Goal: Task Accomplishment & Management: Use online tool/utility

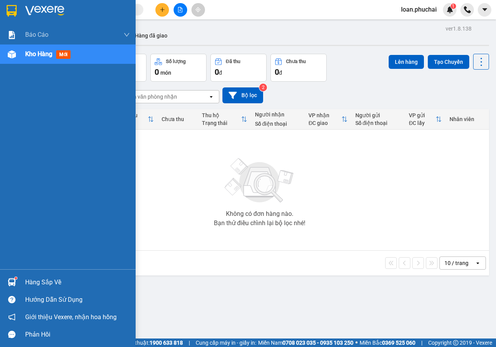
click at [11, 55] on img at bounding box center [12, 54] width 8 height 8
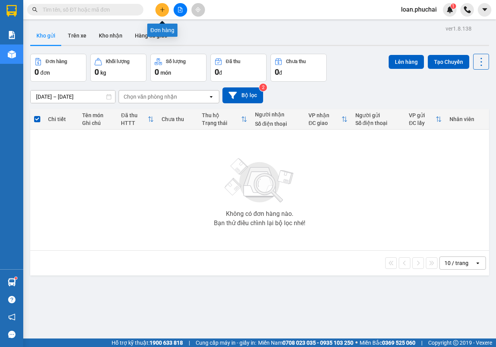
click at [165, 7] on button at bounding box center [162, 10] width 14 height 14
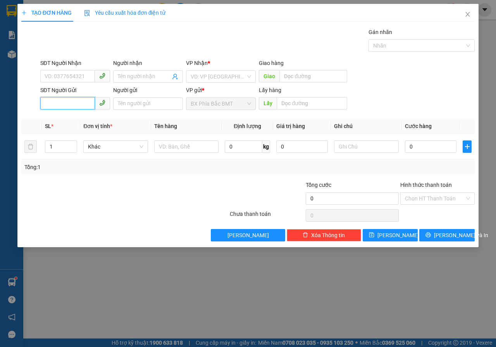
click at [75, 104] on input "SĐT Người Gửi" at bounding box center [67, 103] width 55 height 12
type input "0909929858"
click at [218, 79] on input "search" at bounding box center [218, 77] width 55 height 12
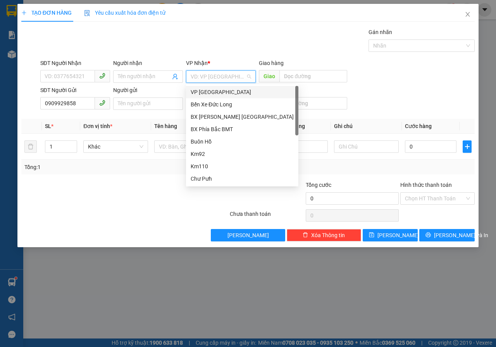
click at [213, 92] on div "VP [GEOGRAPHIC_DATA]" at bounding box center [242, 92] width 103 height 9
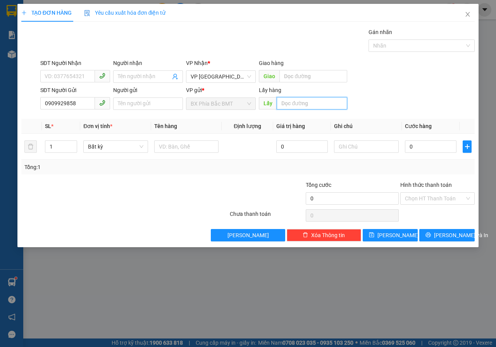
click at [307, 101] on input "text" at bounding box center [312, 103] width 70 height 12
type input "D"
type input "ĐƯỜNG [PERSON_NAME] SE"
click at [386, 239] on button "[PERSON_NAME]" at bounding box center [390, 235] width 55 height 12
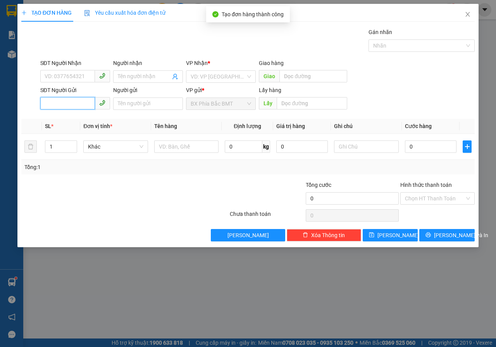
click at [83, 98] on input "SĐT Người Gửi" at bounding box center [67, 103] width 55 height 12
type input "0942813738"
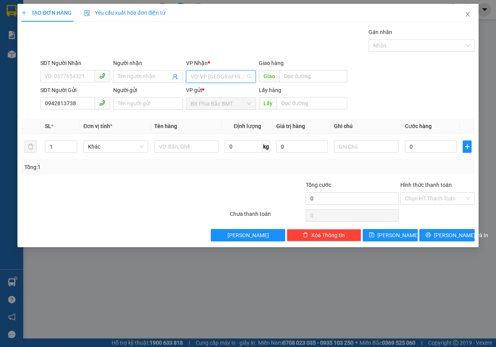
click at [220, 81] on input "search" at bounding box center [218, 77] width 55 height 12
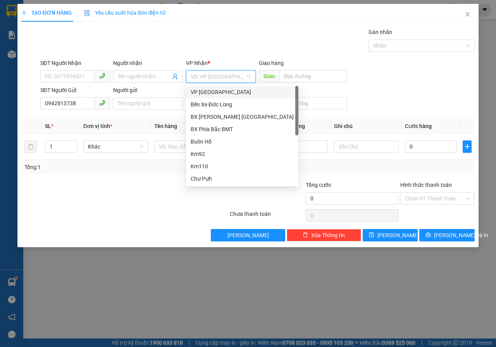
click at [217, 87] on div "VP [GEOGRAPHIC_DATA]" at bounding box center [242, 92] width 112 height 12
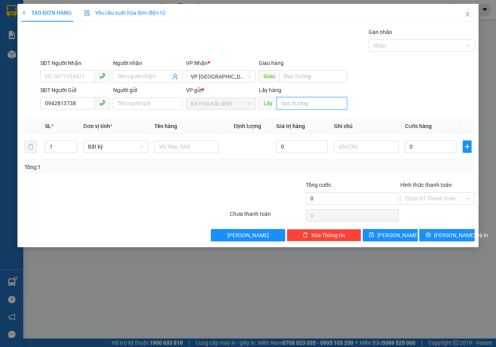
click at [289, 103] on input "text" at bounding box center [312, 103] width 70 height 12
type input "CƯ BAO"
click at [374, 235] on icon "save" at bounding box center [371, 234] width 5 height 5
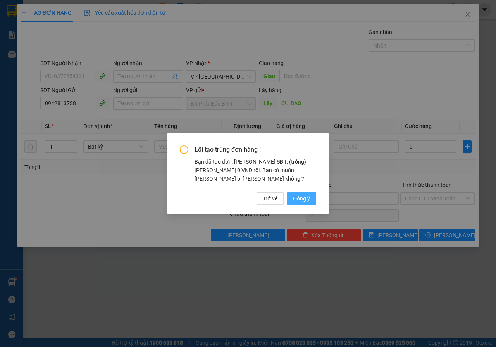
click at [302, 199] on span "Đồng ý" at bounding box center [301, 198] width 17 height 9
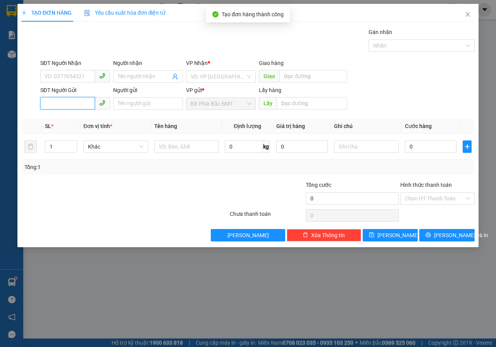
click at [80, 103] on input "SĐT Người Gửi" at bounding box center [67, 103] width 55 height 12
type input "0349963329"
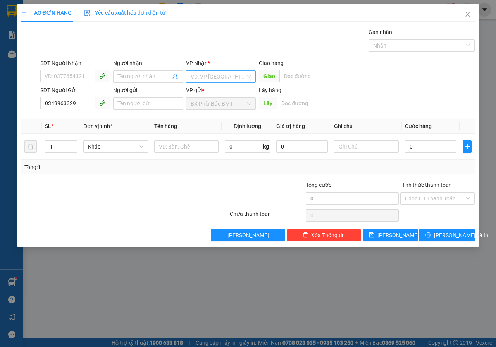
click at [234, 74] on input "search" at bounding box center [218, 77] width 55 height 12
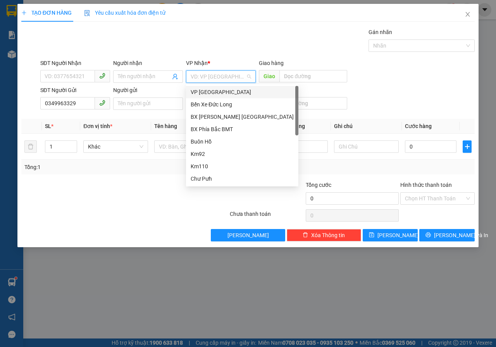
click at [223, 91] on div "VP [GEOGRAPHIC_DATA]" at bounding box center [242, 92] width 103 height 9
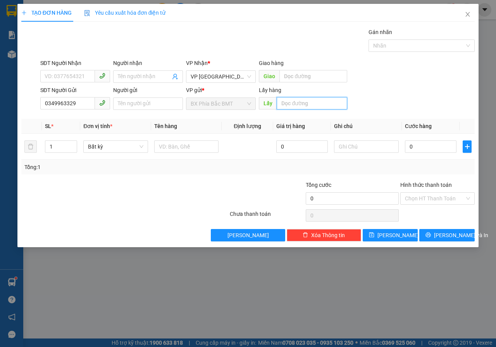
click at [278, 98] on input "text" at bounding box center [312, 103] width 70 height 12
type input "KM82"
click at [389, 241] on button "[PERSON_NAME]" at bounding box center [390, 235] width 55 height 12
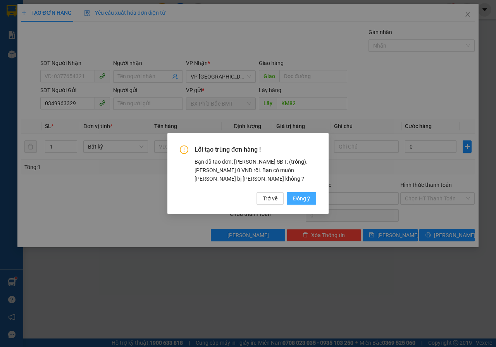
click at [306, 198] on span "Đồng ý" at bounding box center [301, 198] width 17 height 9
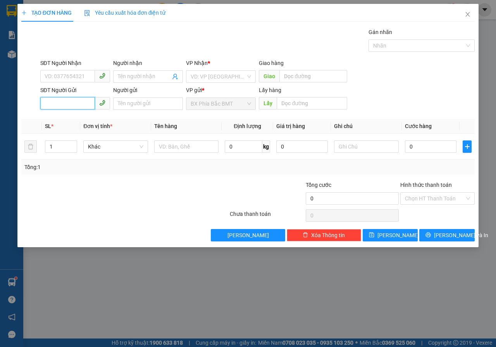
click at [74, 100] on input "SĐT Người Gửi" at bounding box center [67, 103] width 55 height 12
type input "0355473438"
click at [213, 75] on input "search" at bounding box center [218, 77] width 55 height 12
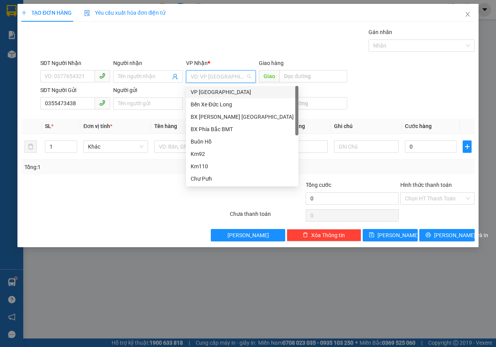
click at [212, 89] on div "VP [GEOGRAPHIC_DATA]" at bounding box center [242, 92] width 103 height 9
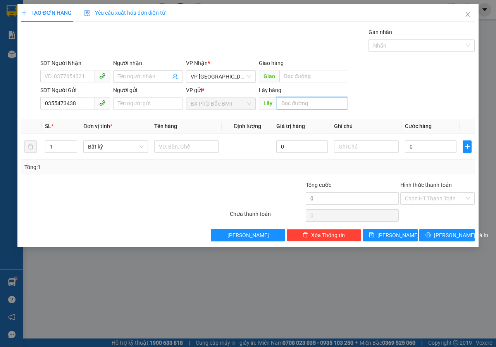
click at [279, 98] on input "text" at bounding box center [312, 103] width 70 height 12
type input "N3 [GEOGRAPHIC_DATA]"
click at [399, 234] on button "[PERSON_NAME]" at bounding box center [390, 235] width 55 height 12
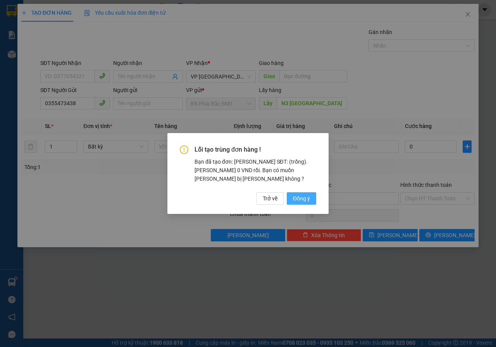
click at [296, 198] on span "Đồng ý" at bounding box center [301, 198] width 17 height 9
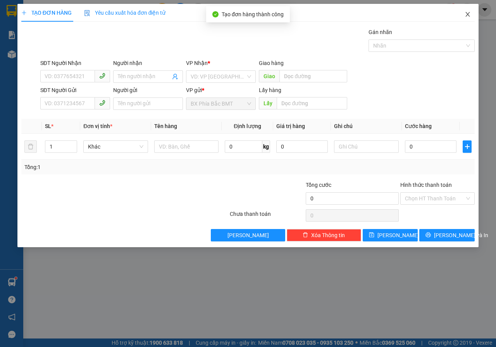
click at [467, 16] on icon "close" at bounding box center [468, 14] width 4 height 5
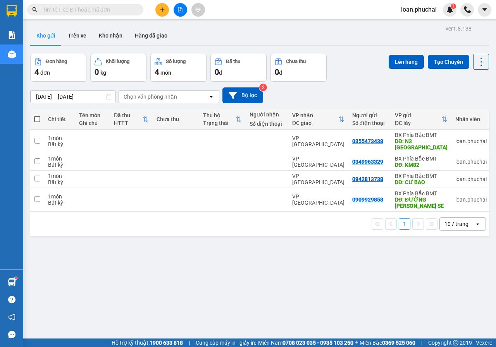
click at [38, 114] on th at bounding box center [37, 119] width 14 height 21
click at [37, 122] on span at bounding box center [37, 119] width 6 height 6
click at [37, 115] on input "checkbox" at bounding box center [37, 115] width 0 height 0
checkbox input "true"
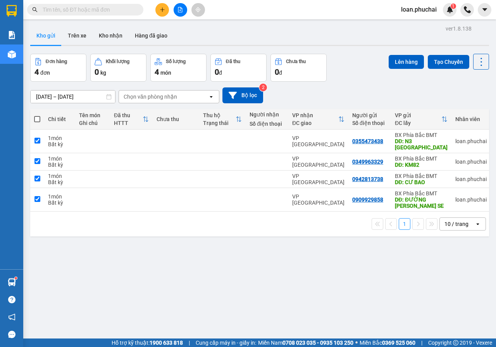
checkbox input "true"
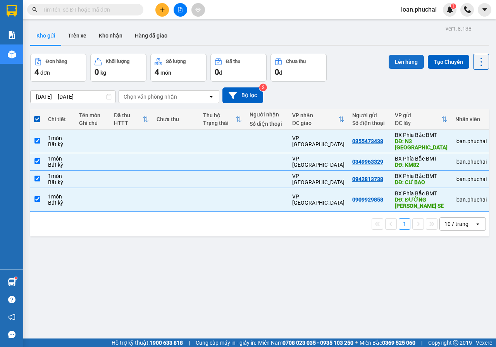
click at [402, 63] on button "Lên hàng" at bounding box center [405, 62] width 35 height 14
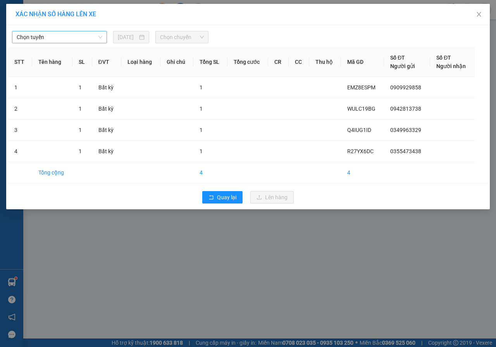
click at [93, 42] on span "Chọn tuyến" at bounding box center [60, 37] width 86 height 12
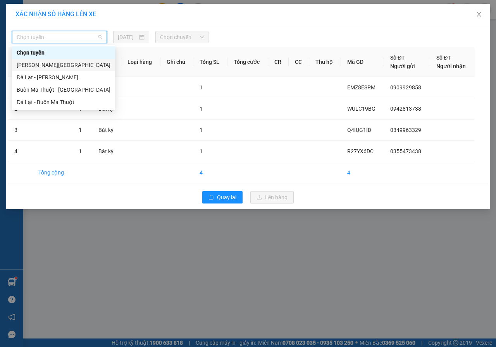
click at [52, 64] on div "[PERSON_NAME][GEOGRAPHIC_DATA]" at bounding box center [64, 65] width 94 height 9
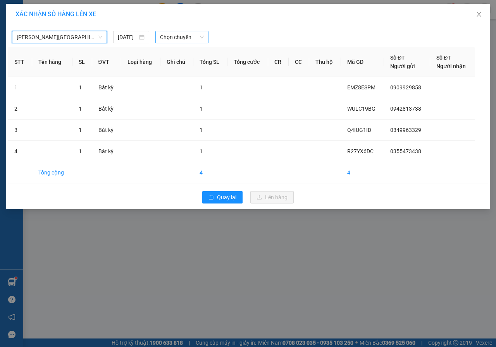
click at [172, 40] on span "Chọn chuyến" at bounding box center [181, 37] width 43 height 12
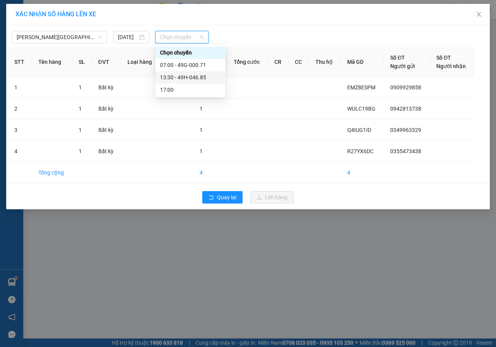
click at [176, 80] on div "13:30 - 49H-046.85" at bounding box center [190, 77] width 60 height 9
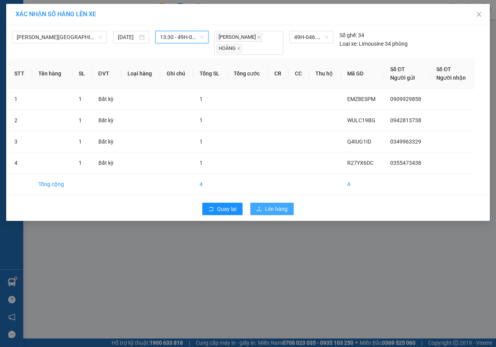
click at [267, 207] on span "Lên hàng" at bounding box center [276, 209] width 22 height 9
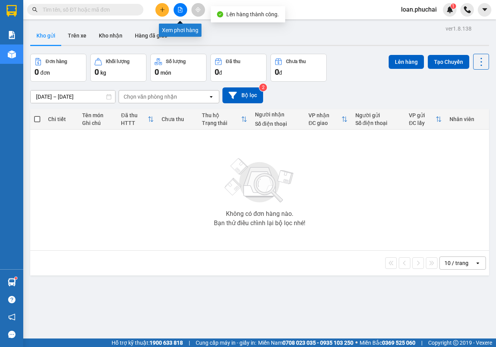
click at [180, 7] on icon "file-add" at bounding box center [180, 9] width 4 height 5
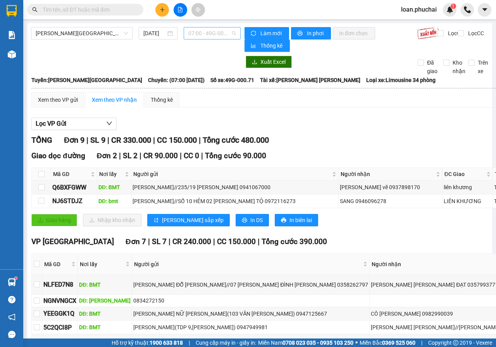
click at [209, 33] on span "07:00 - 49G-000.71" at bounding box center [211, 33] width 47 height 12
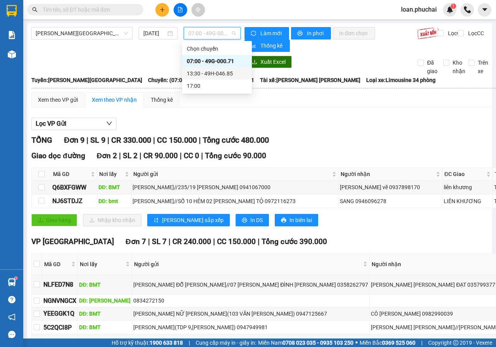
click at [215, 77] on div "13:30 - 49H-046.85" at bounding box center [217, 73] width 60 height 9
